Goal: Information Seeking & Learning: Learn about a topic

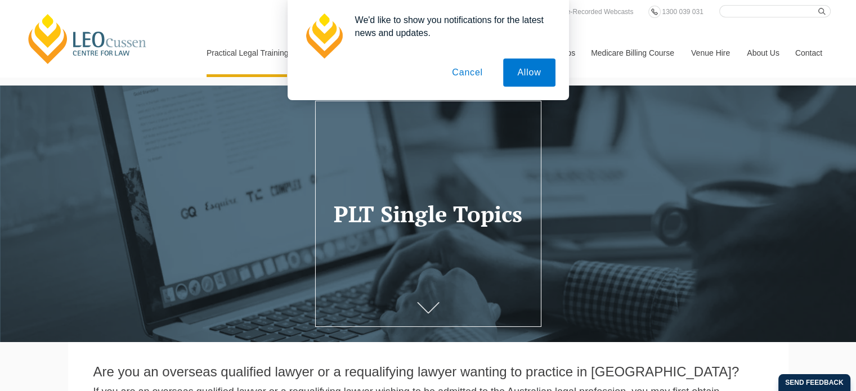
click at [453, 66] on button "Cancel" at bounding box center [467, 73] width 59 height 28
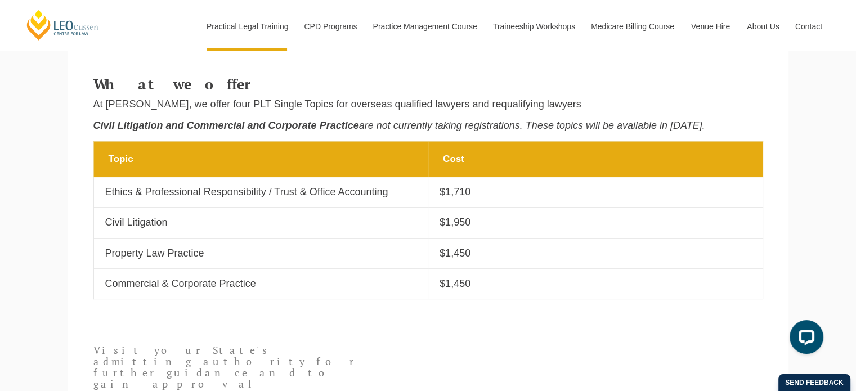
scroll to position [450, 0]
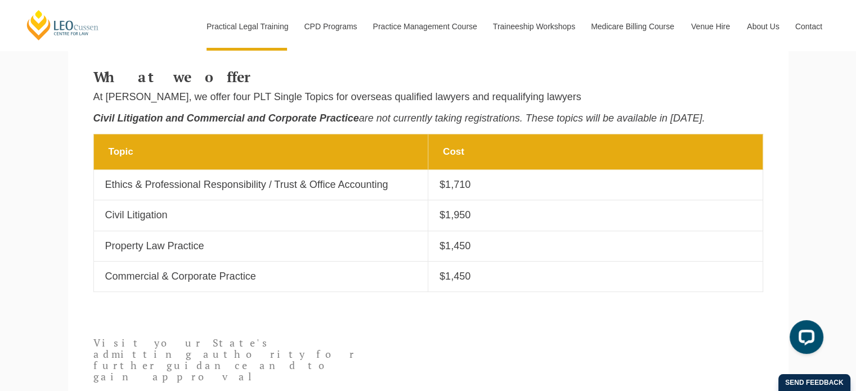
click at [315, 191] on p "Ethics & Professional Responsibility / Trust & Office Accounting" at bounding box center [261, 184] width 312 height 13
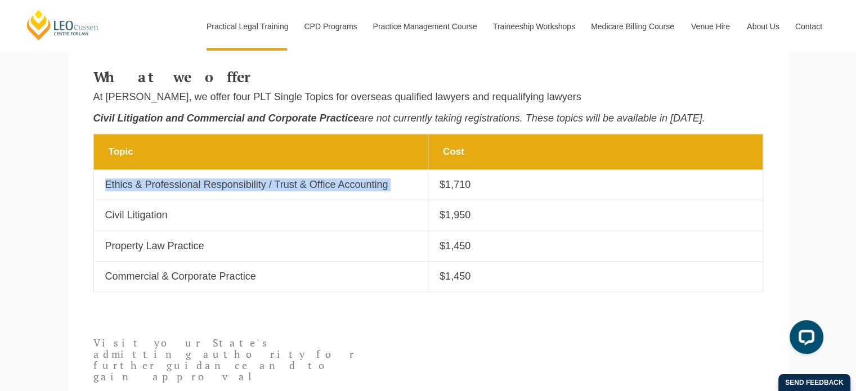
click at [315, 191] on p "Ethics & Professional Responsibility / Trust & Office Accounting" at bounding box center [261, 184] width 312 height 13
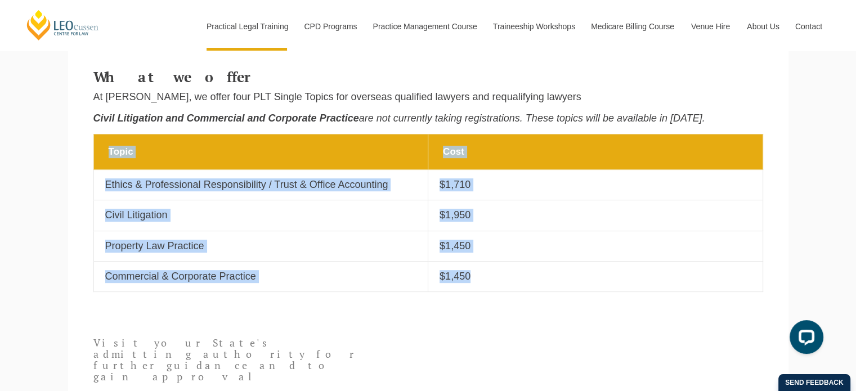
drag, startPoint x: 511, startPoint y: 286, endPoint x: 85, endPoint y: 180, distance: 438.9
click at [85, 180] on section "Topic Cost Topic Ethics & Professional Responsibility / Trust & Office Accounti…" at bounding box center [428, 219] width 720 height 170
click at [113, 205] on td "Topic Civil Litigation" at bounding box center [260, 215] width 335 height 30
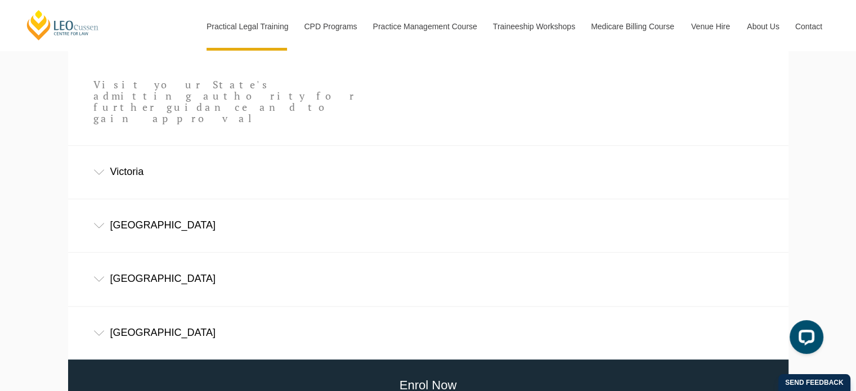
scroll to position [731, 0]
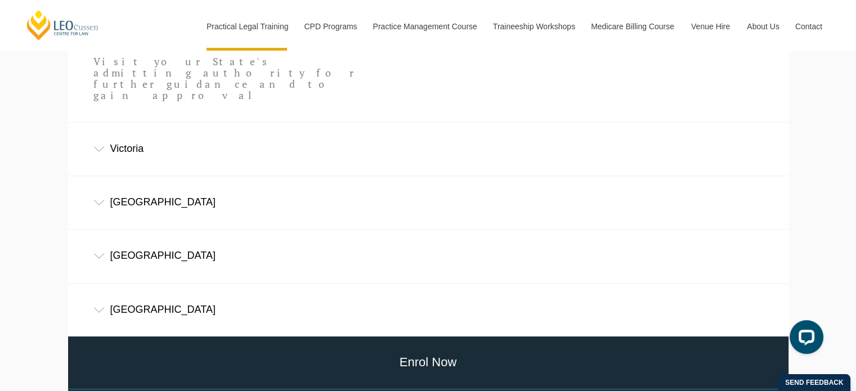
click at [133, 287] on div "Queensland" at bounding box center [428, 310] width 720 height 52
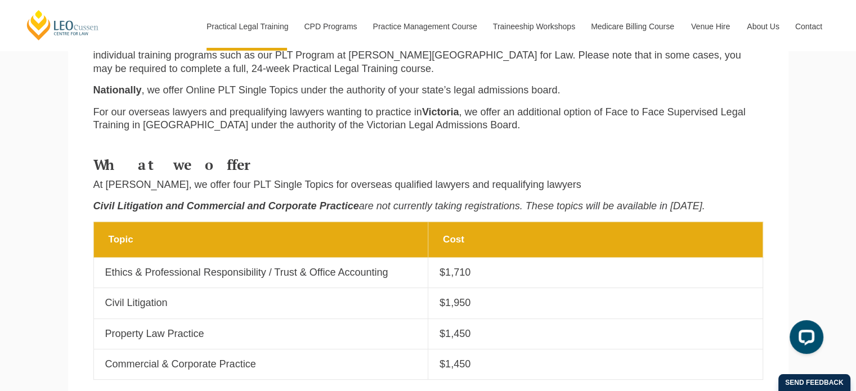
scroll to position [421, 0]
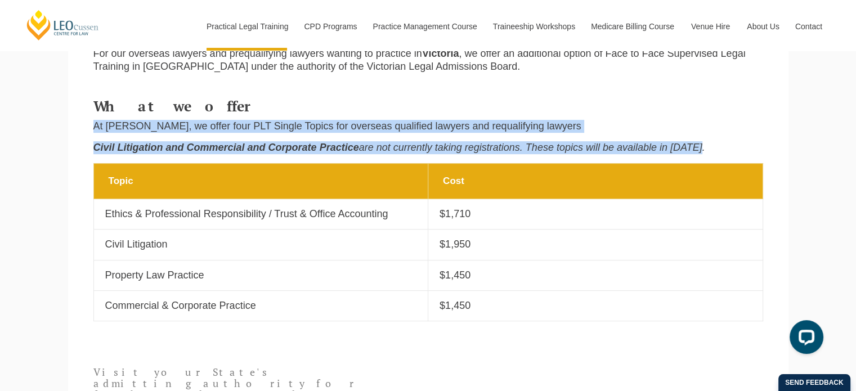
drag, startPoint x: 86, startPoint y: 124, endPoint x: 725, endPoint y: 146, distance: 639.4
click at [725, 146] on div "What we offer At Leo Cussen, we offer four PLT Single Topics for overseas quali…" at bounding box center [428, 128] width 686 height 70
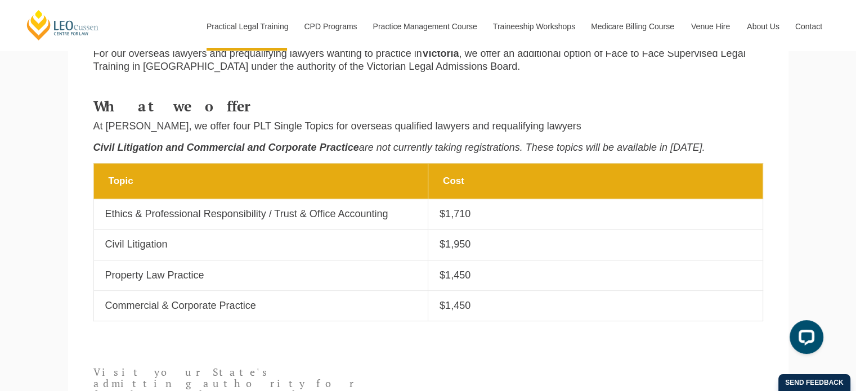
click at [338, 204] on td "Topic Ethics & Professional Responsibility / Trust & Office Accounting" at bounding box center [260, 214] width 335 height 30
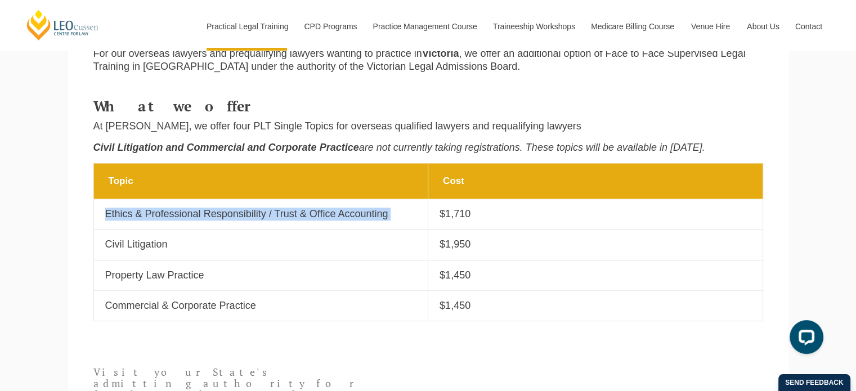
click at [338, 204] on td "Topic Ethics & Professional Responsibility / Trust & Office Accounting" at bounding box center [260, 214] width 335 height 30
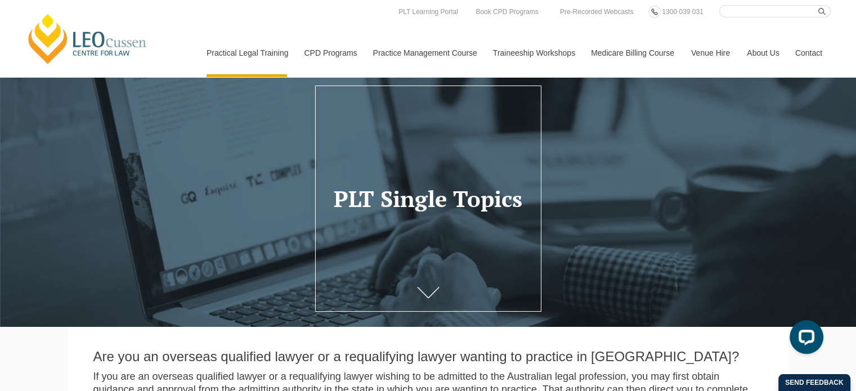
scroll to position [0, 0]
